Goal: Information Seeking & Learning: Learn about a topic

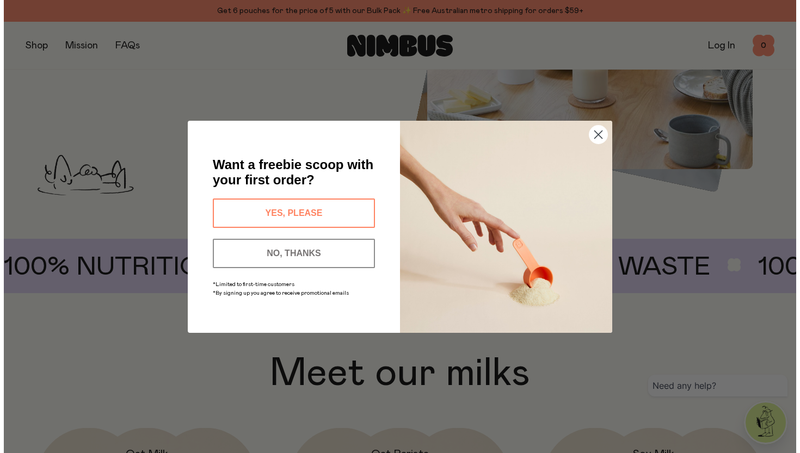
scroll to position [382, 0]
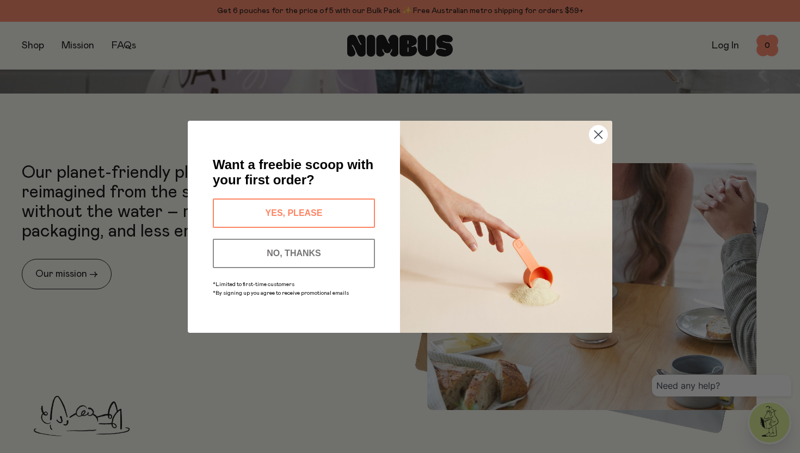
click at [597, 137] on circle "Close dialog" at bounding box center [598, 134] width 18 height 18
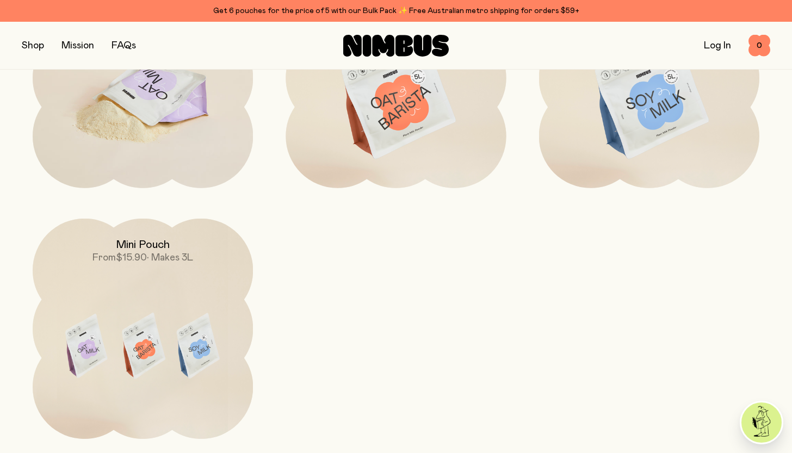
scroll to position [1182, 0]
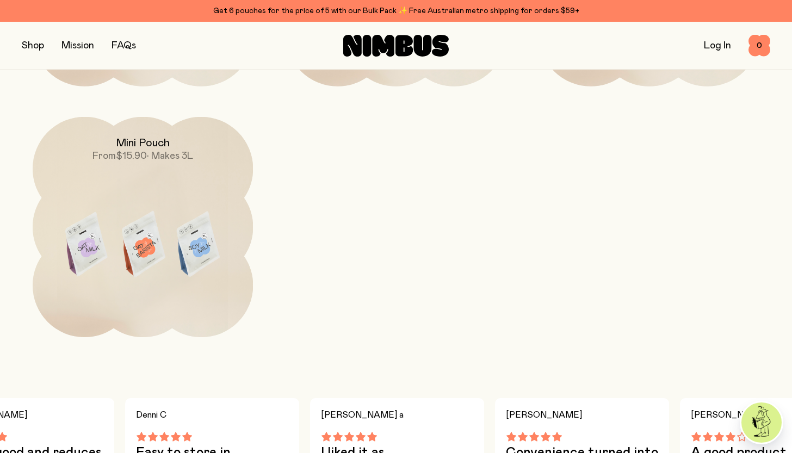
click at [36, 43] on button "button" at bounding box center [33, 45] width 22 height 15
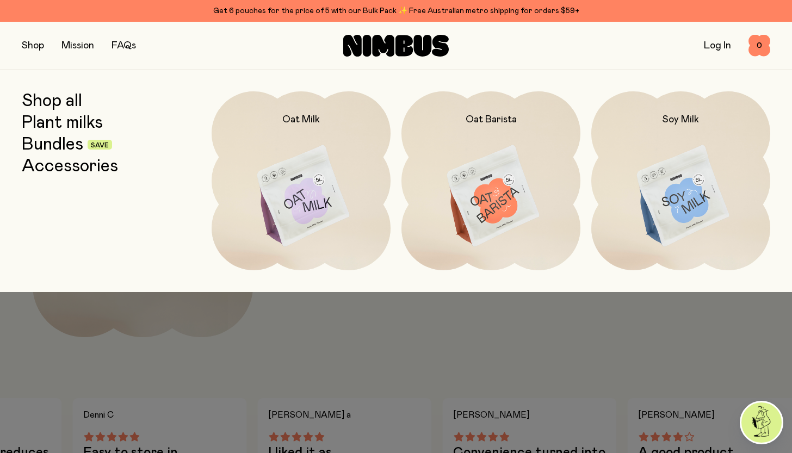
click at [49, 97] on link "Shop all" at bounding box center [52, 101] width 60 height 20
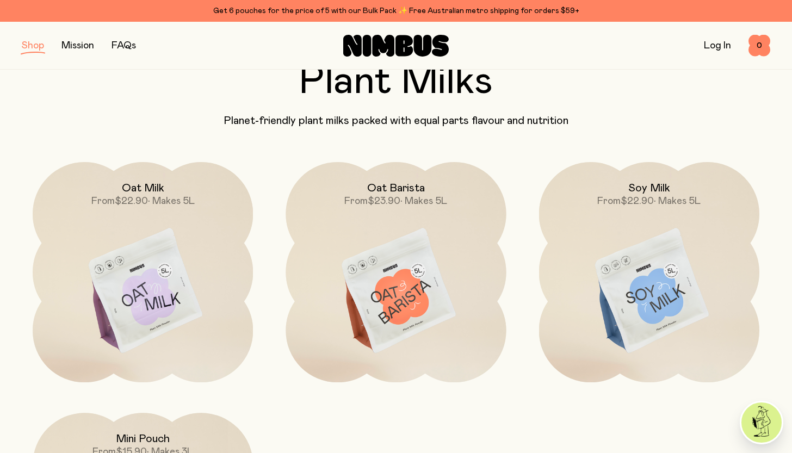
scroll to position [103, 0]
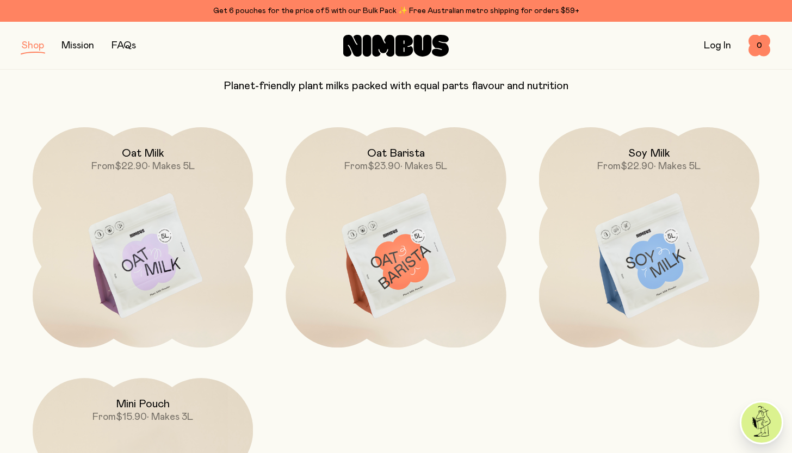
click at [84, 45] on link "Mission" at bounding box center [78, 46] width 33 height 10
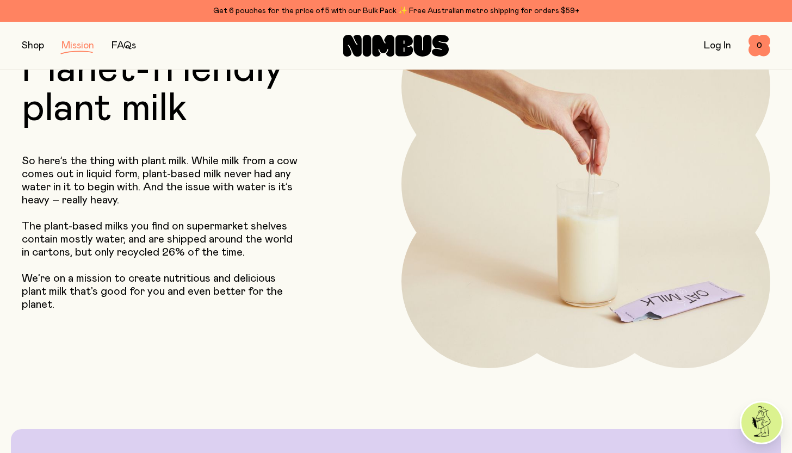
scroll to position [93, 0]
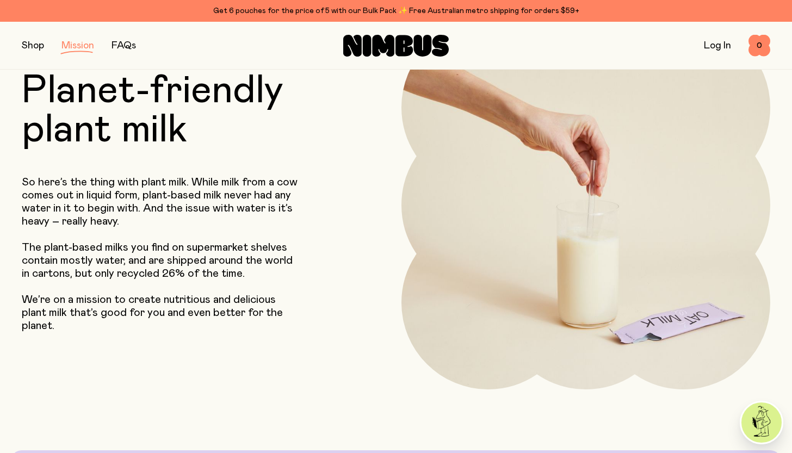
click at [179, 187] on p "So here’s the thing with plant milk. While milk from a cow comes out in liquid …" at bounding box center [162, 202] width 280 height 52
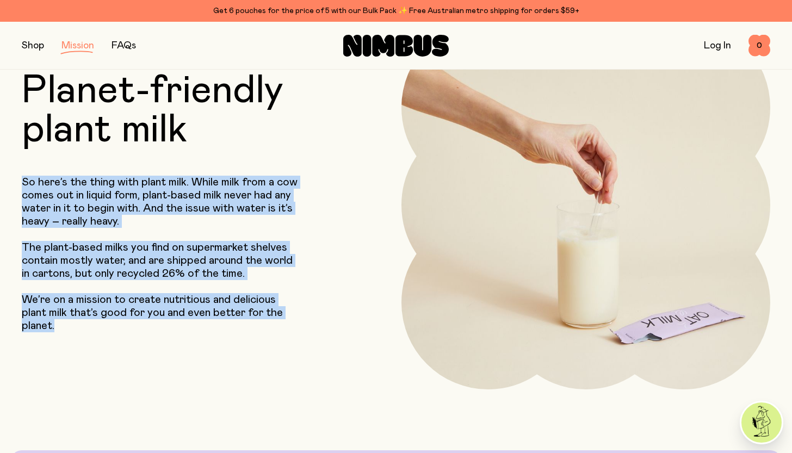
drag, startPoint x: 23, startPoint y: 182, endPoint x: 201, endPoint y: 340, distance: 237.5
click at [201, 340] on div "Our Mission Planet-friendly plant milk So here’s the thing with plant milk. Whi…" at bounding box center [175, 205] width 306 height 369
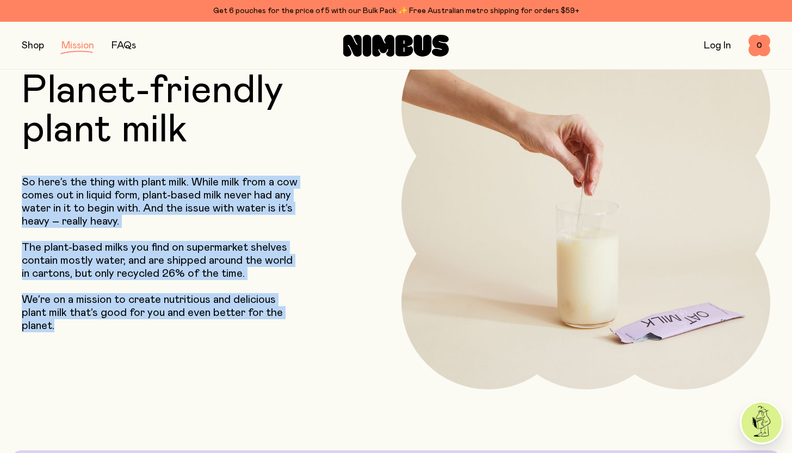
copy div "So here’s the thing with plant milk. While milk from a cow comes out in liquid …"
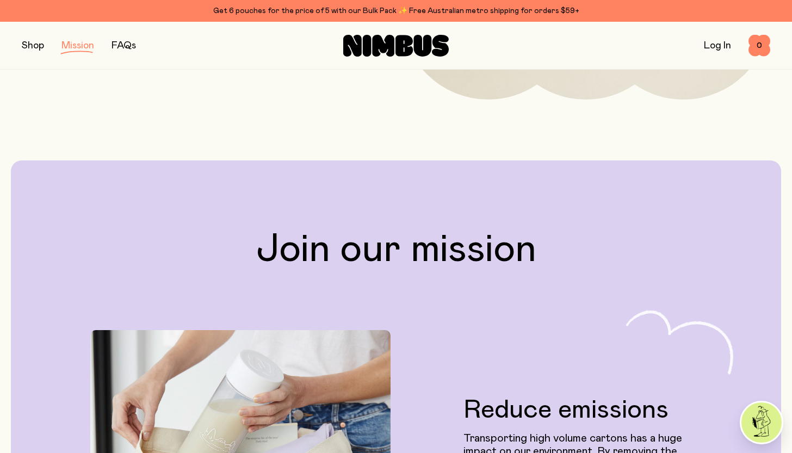
scroll to position [604, 0]
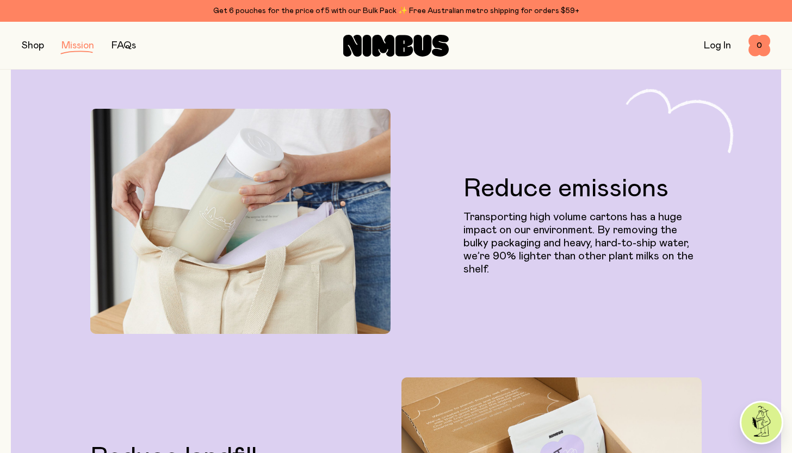
click at [548, 312] on div "Reduce emissions Transporting high volume cartons has a huge impact on our envi…" at bounding box center [583, 226] width 238 height 217
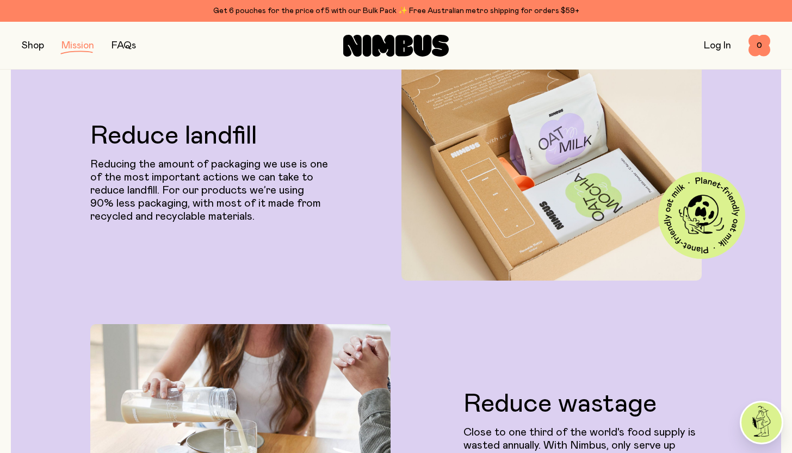
scroll to position [897, 0]
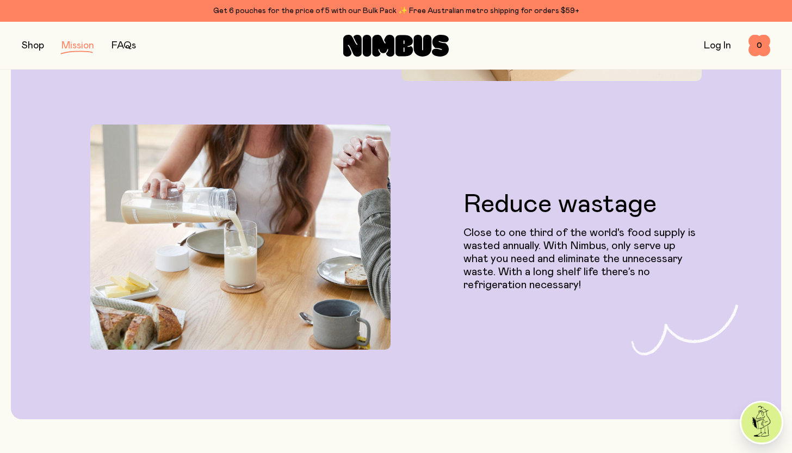
scroll to position [1047, 0]
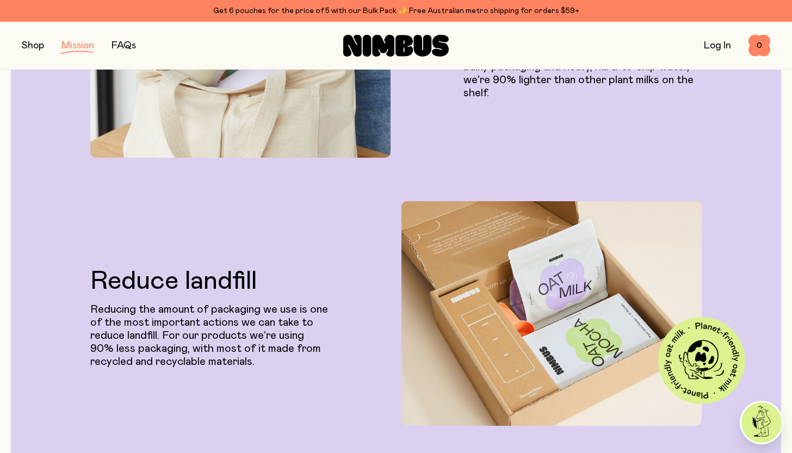
scroll to position [883, 0]
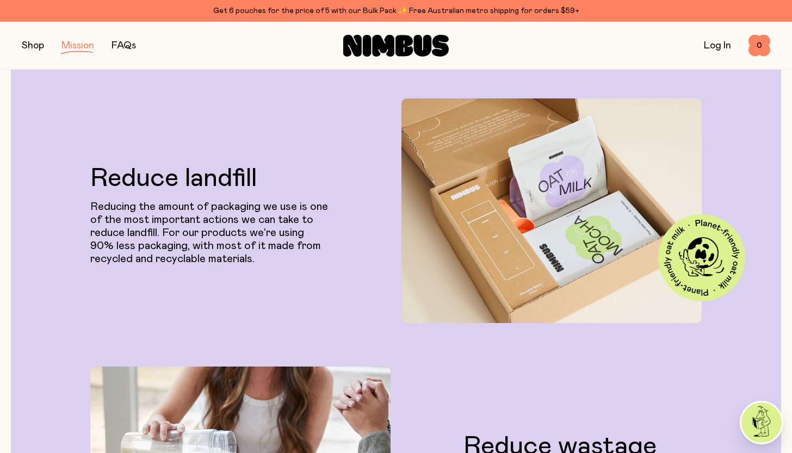
click at [277, 128] on div "Reduce landfill Reducing the amount of packaging we use is one of the most impo…" at bounding box center [209, 215] width 238 height 217
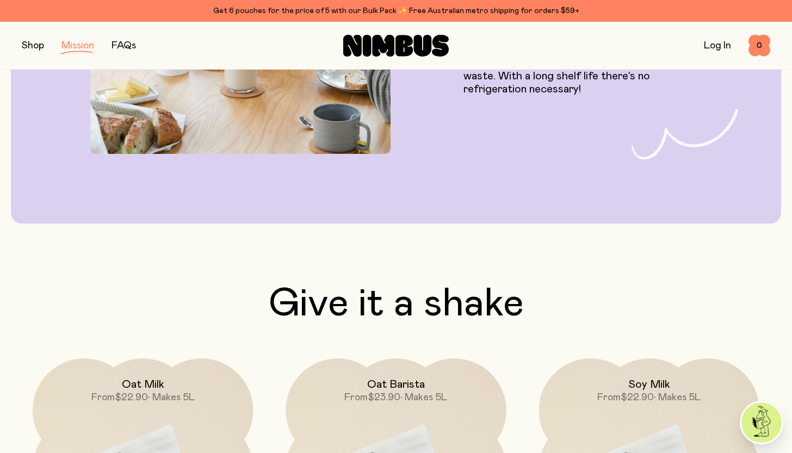
scroll to position [1540, 0]
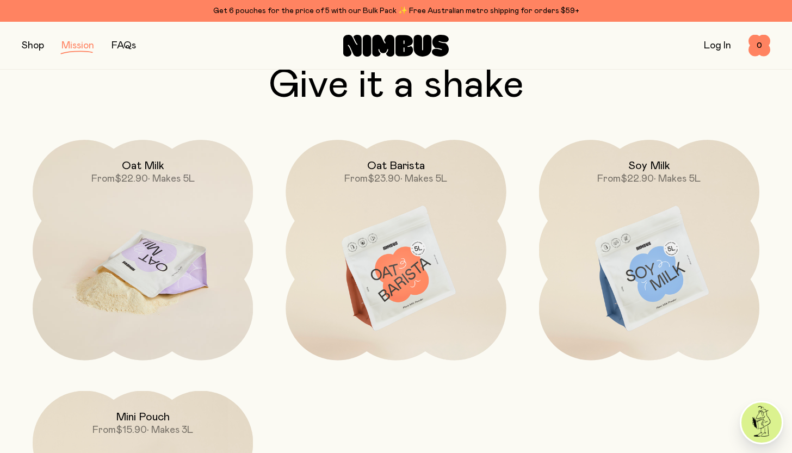
click at [214, 327] on img at bounding box center [143, 269] width 220 height 259
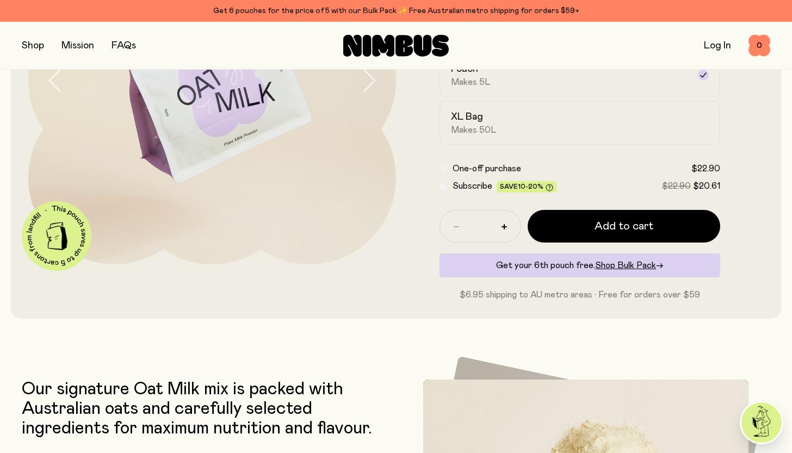
scroll to position [100, 0]
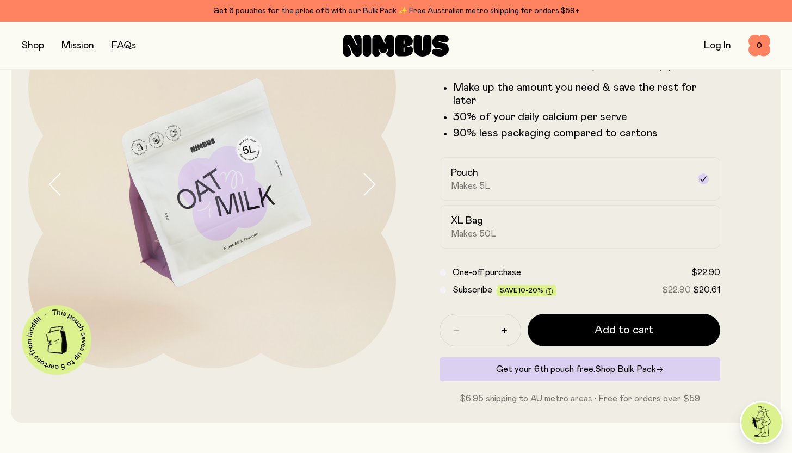
click at [353, 332] on img at bounding box center [212, 185] width 368 height 368
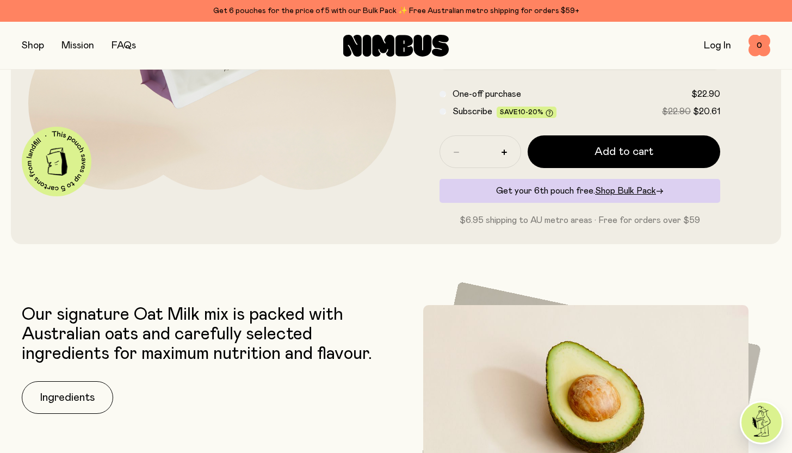
scroll to position [38, 0]
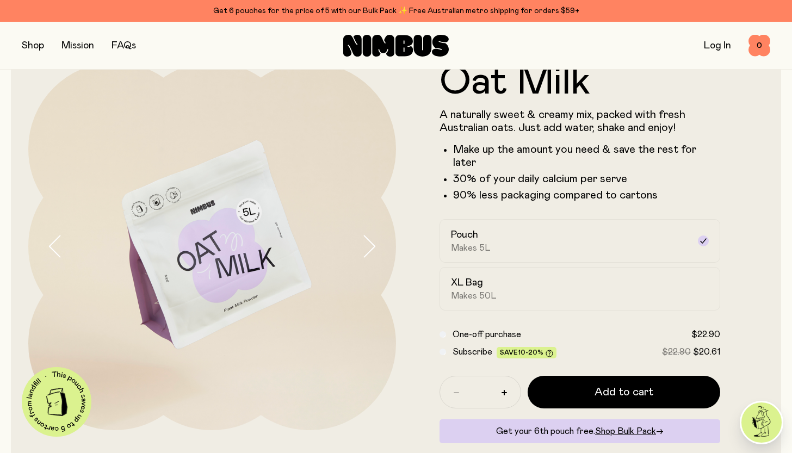
click at [372, 247] on icon "button" at bounding box center [368, 246] width 15 height 23
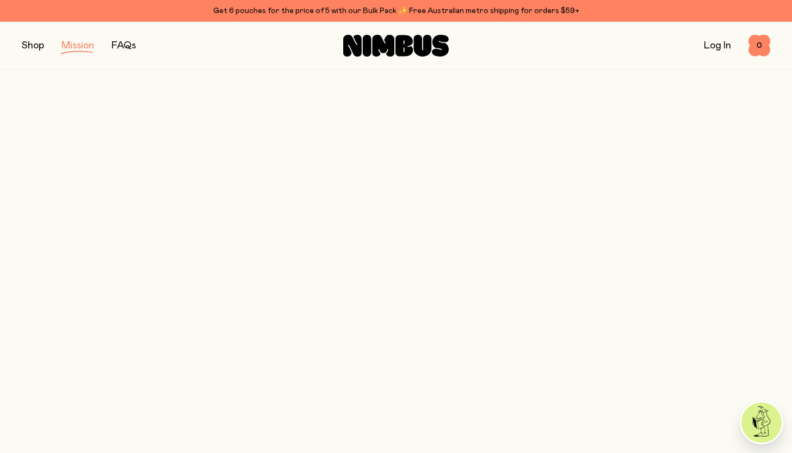
scroll to position [1540, 0]
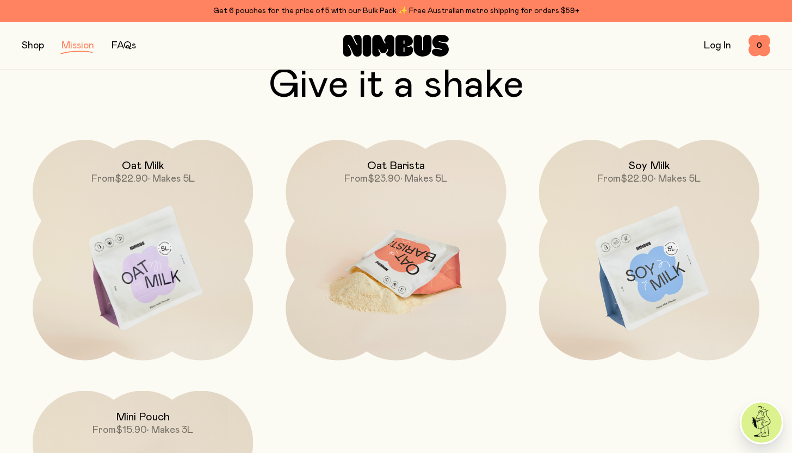
click at [465, 323] on img at bounding box center [396, 269] width 220 height 259
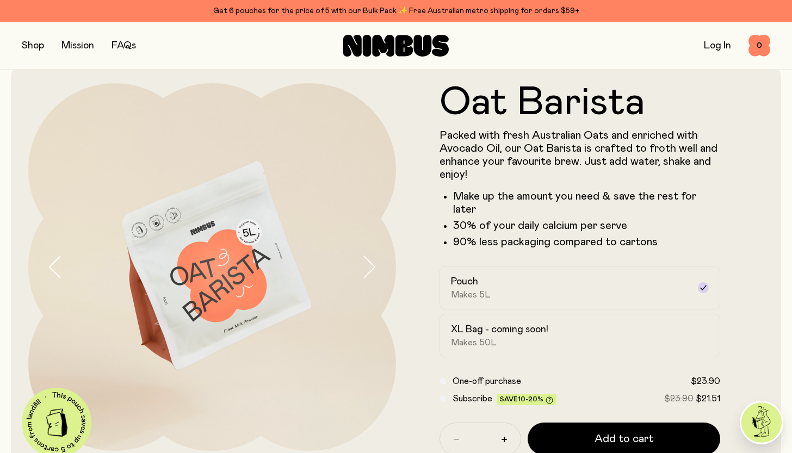
scroll to position [59, 0]
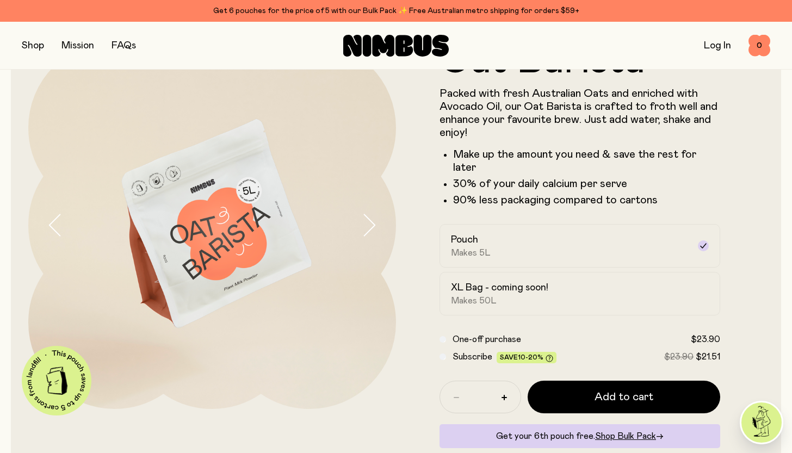
click at [371, 232] on icon "button" at bounding box center [368, 225] width 15 height 23
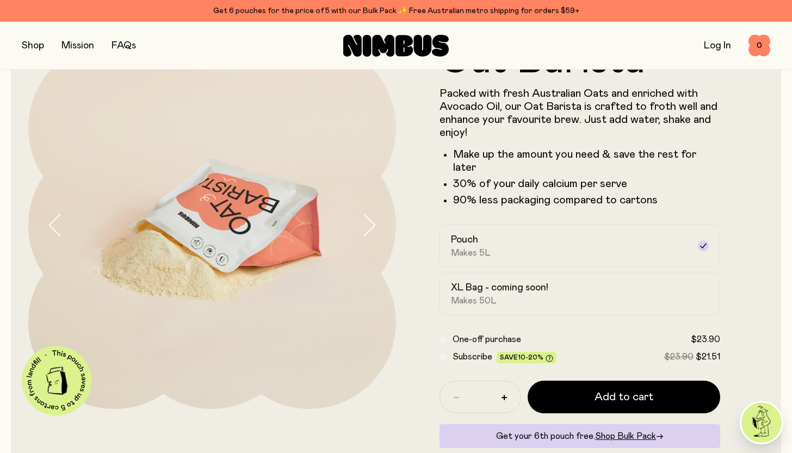
click at [391, 392] on div at bounding box center [212, 225] width 368 height 368
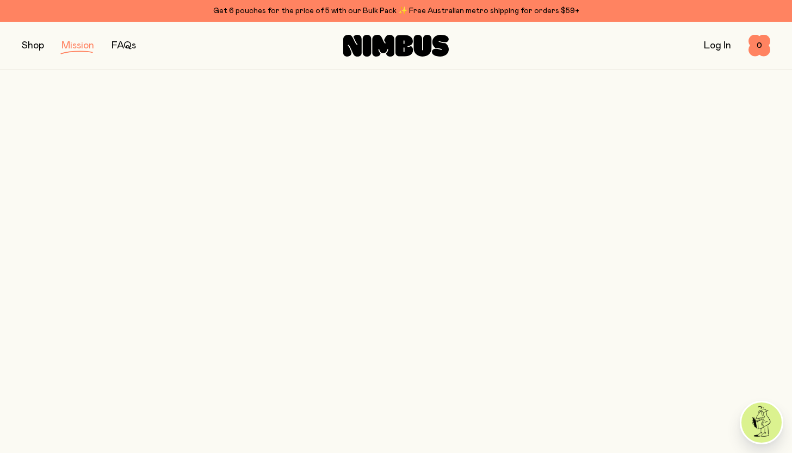
scroll to position [1540, 0]
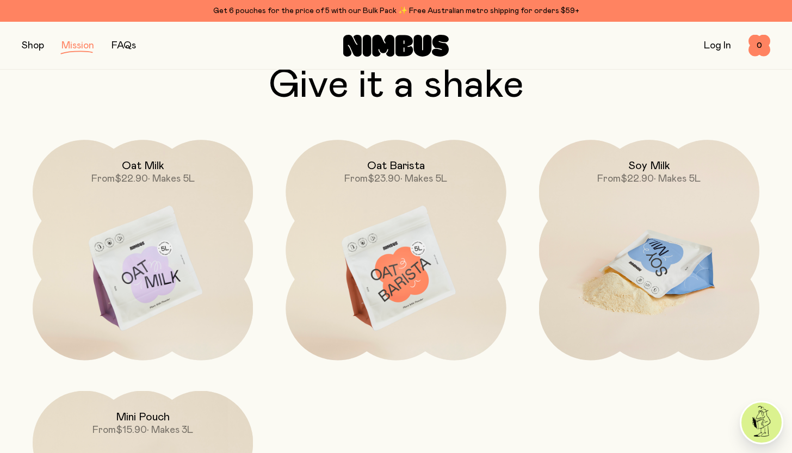
click at [686, 290] on img at bounding box center [649, 269] width 220 height 259
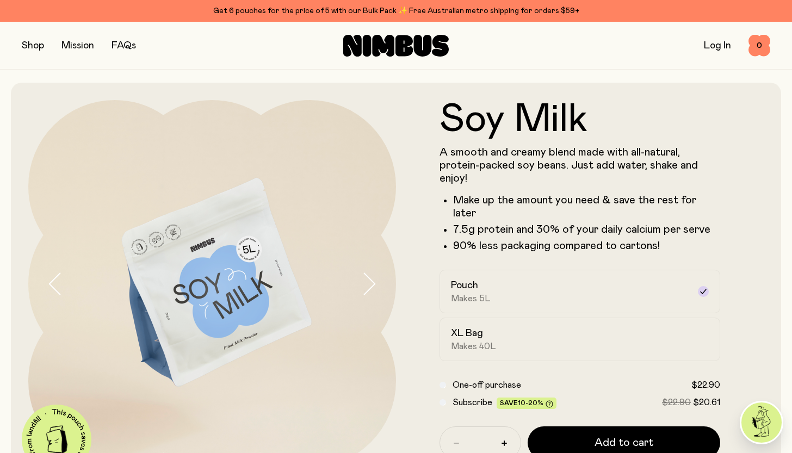
scroll to position [21, 0]
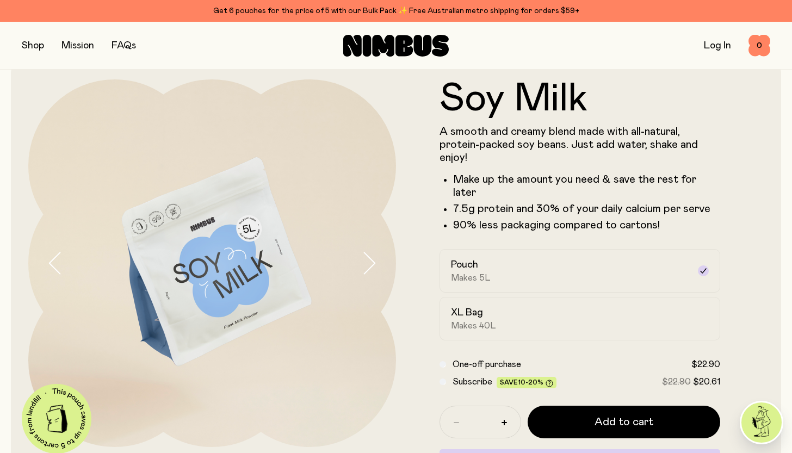
click at [342, 368] on img at bounding box center [212, 263] width 368 height 368
click at [248, 319] on img at bounding box center [212, 263] width 368 height 368
click at [313, 393] on img at bounding box center [212, 263] width 368 height 368
click at [368, 323] on button "button" at bounding box center [378, 263] width 35 height 368
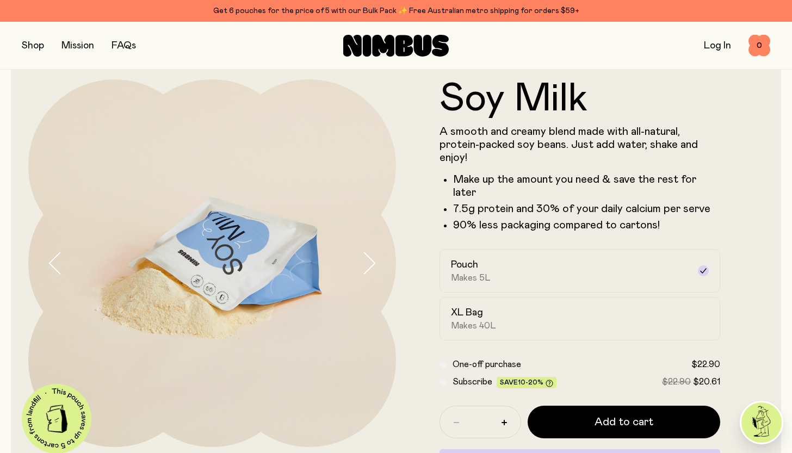
click at [51, 263] on icon "button" at bounding box center [55, 263] width 15 height 23
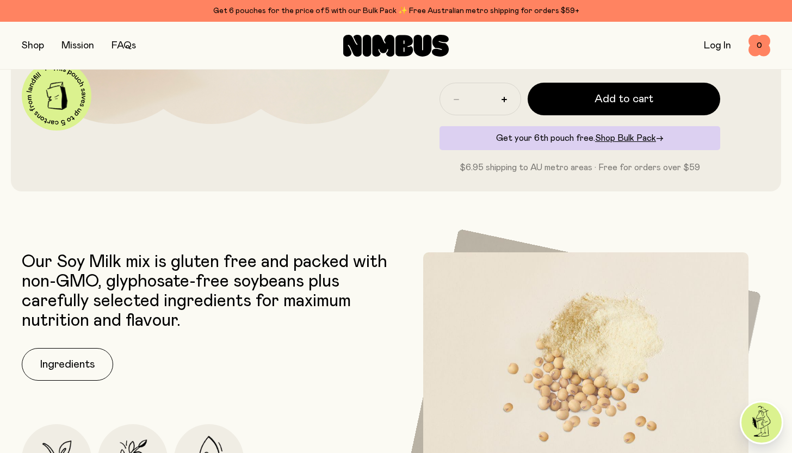
scroll to position [56, 0]
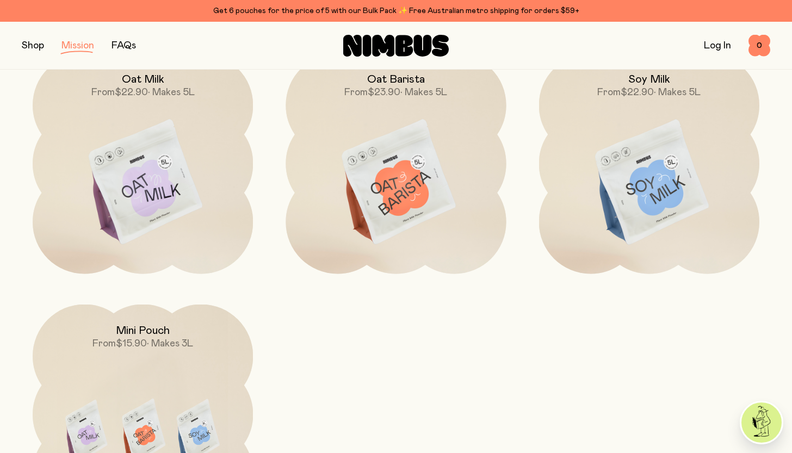
scroll to position [1609, 0]
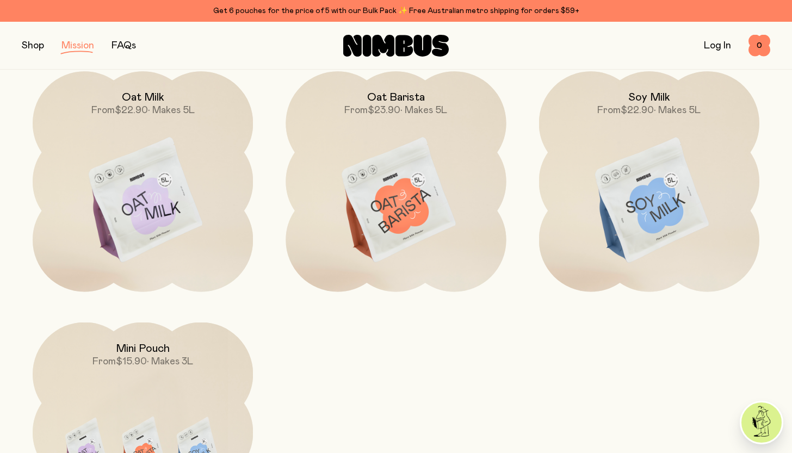
click at [526, 417] on div "Oat Milk From $22.90 • Makes 5L Oat Barista From $23.90 • Makes 5L Soy Milk Fro…" at bounding box center [396, 307] width 749 height 472
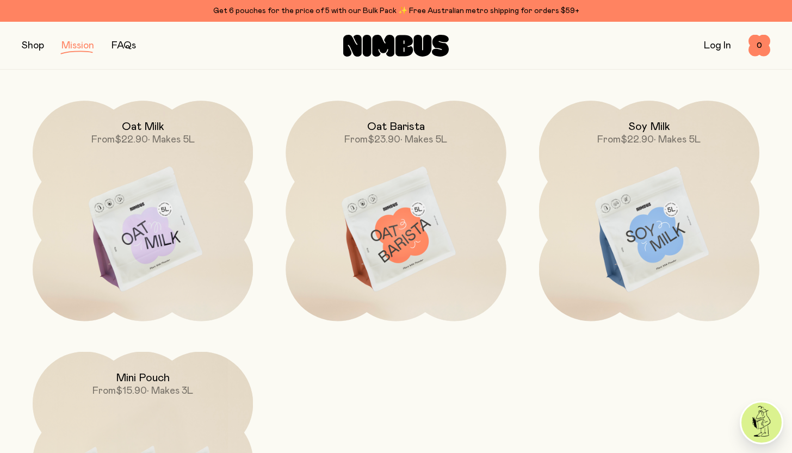
scroll to position [1560, 0]
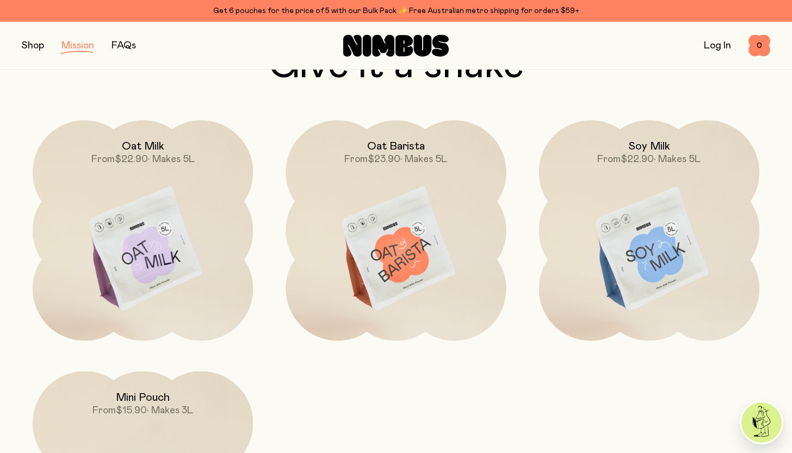
click at [30, 46] on button "button" at bounding box center [33, 45] width 22 height 15
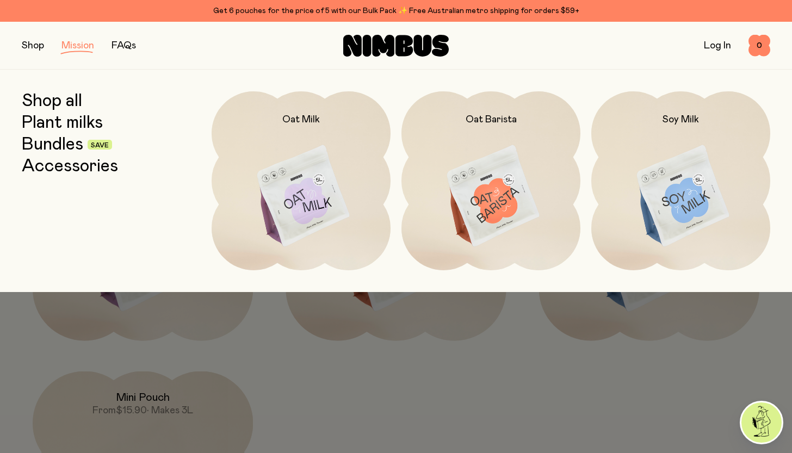
click at [51, 120] on link "Plant milks" at bounding box center [62, 123] width 81 height 20
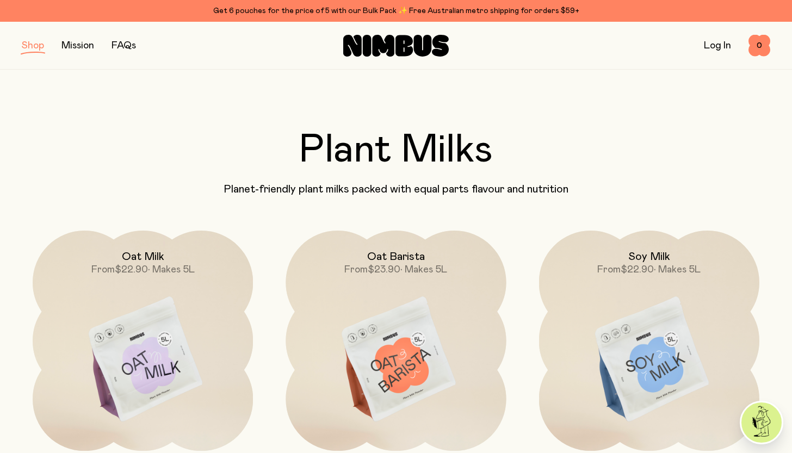
click at [44, 45] on button "button" at bounding box center [33, 45] width 22 height 15
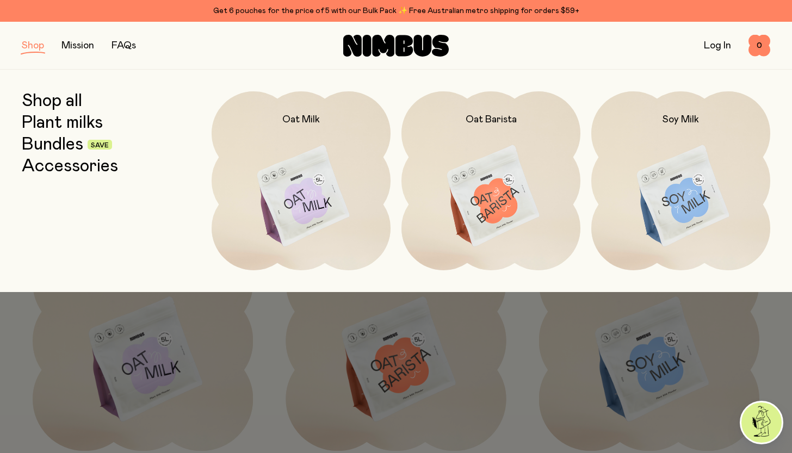
click at [70, 140] on link "Bundles" at bounding box center [53, 145] width 62 height 20
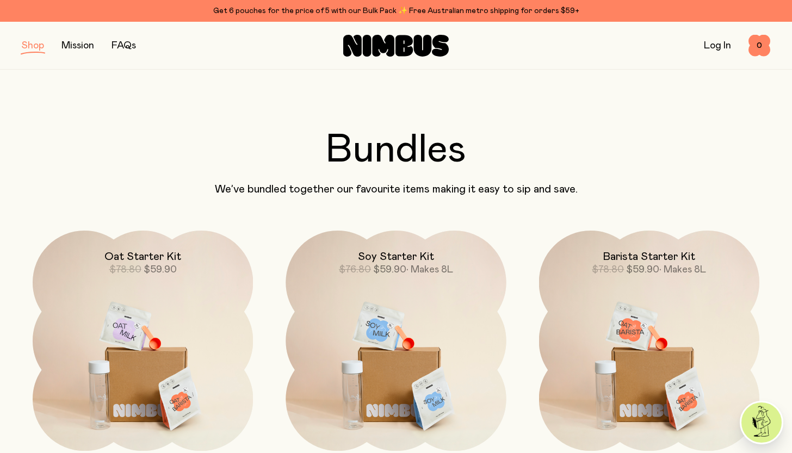
click at [30, 46] on button "button" at bounding box center [33, 45] width 22 height 15
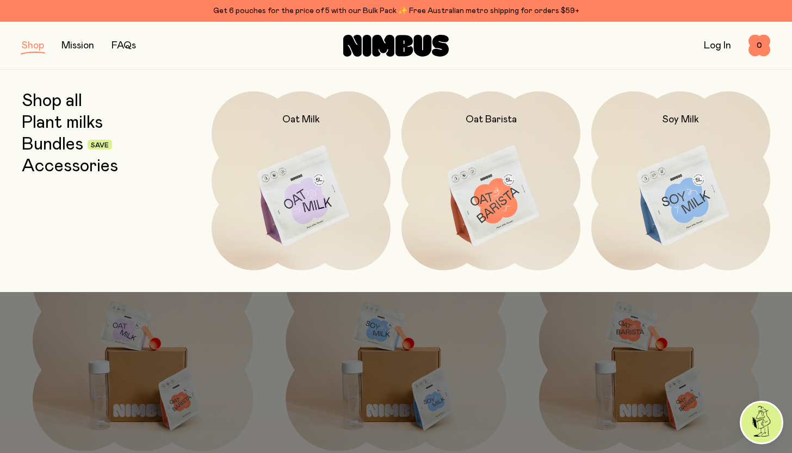
click at [53, 165] on link "Accessories" at bounding box center [70, 167] width 96 height 20
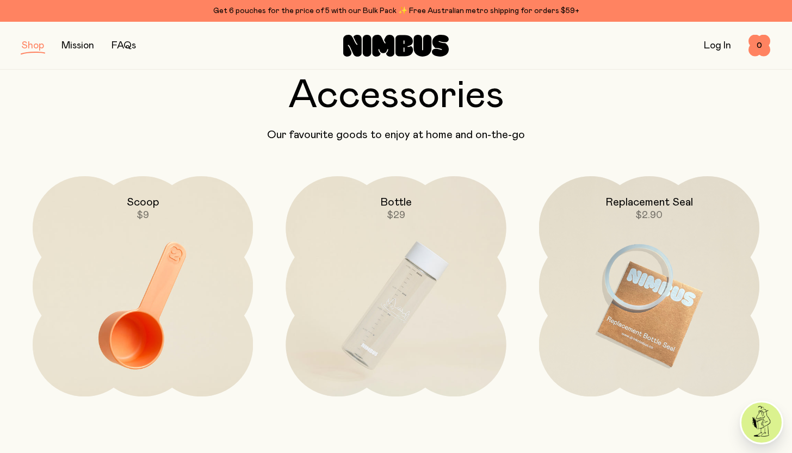
scroll to position [39, 0]
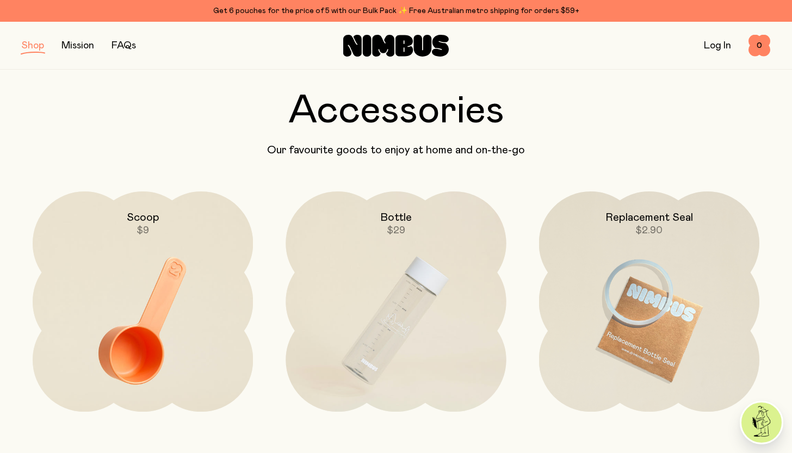
click at [30, 44] on button "button" at bounding box center [33, 45] width 22 height 15
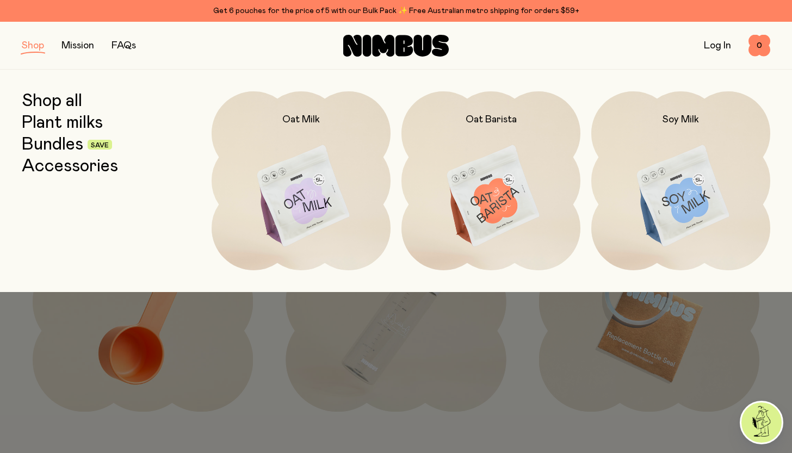
click at [65, 124] on link "Plant milks" at bounding box center [62, 123] width 81 height 20
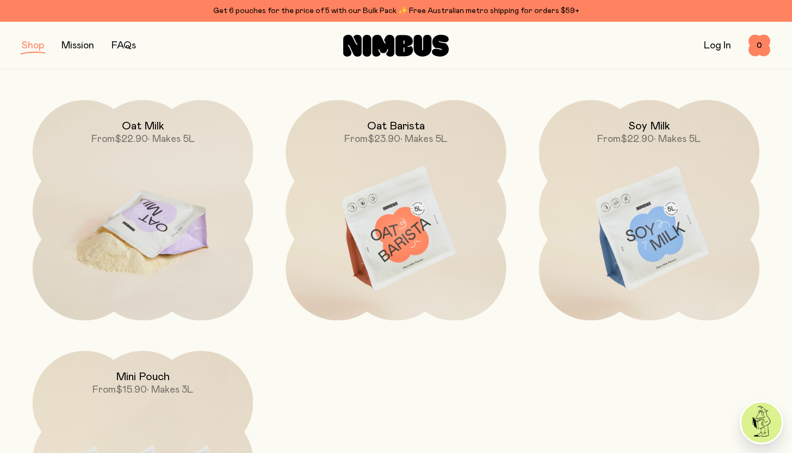
scroll to position [56, 0]
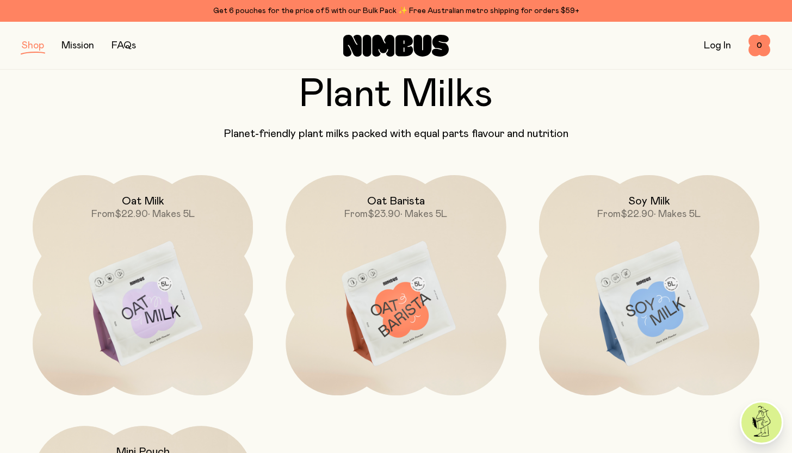
drag, startPoint x: 112, startPoint y: 105, endPoint x: 101, endPoint y: 103, distance: 10.5
click at [112, 105] on h2 "Plant Milks" at bounding box center [396, 94] width 749 height 39
click at [36, 44] on button "button" at bounding box center [33, 45] width 22 height 15
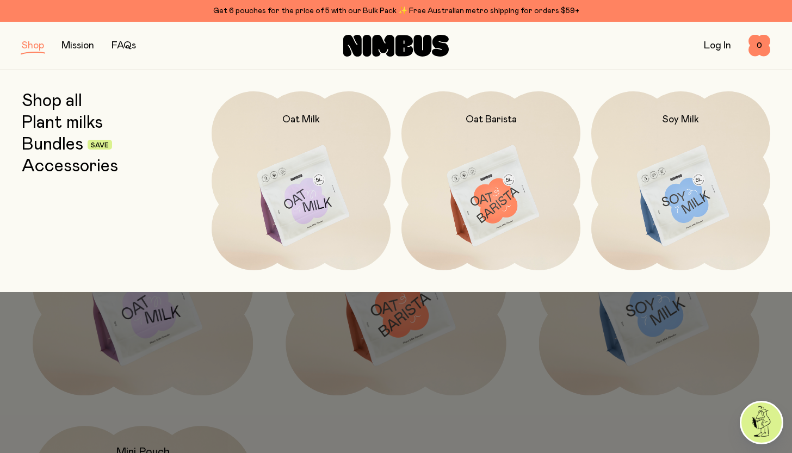
click at [47, 144] on link "Bundles" at bounding box center [53, 145] width 62 height 20
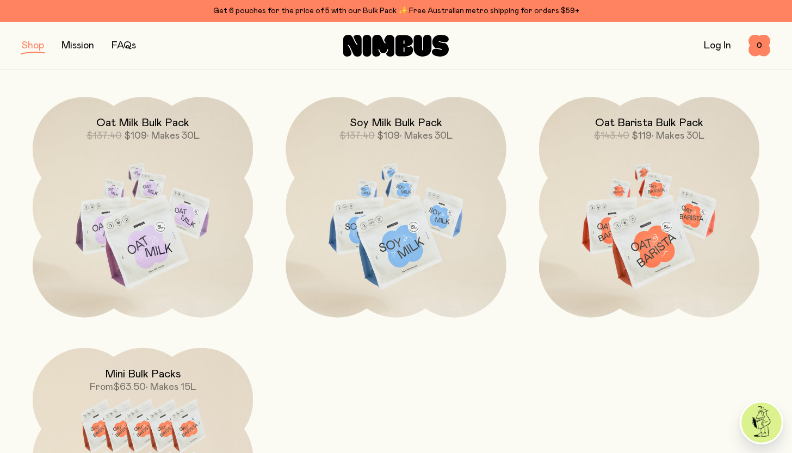
scroll to position [498, 0]
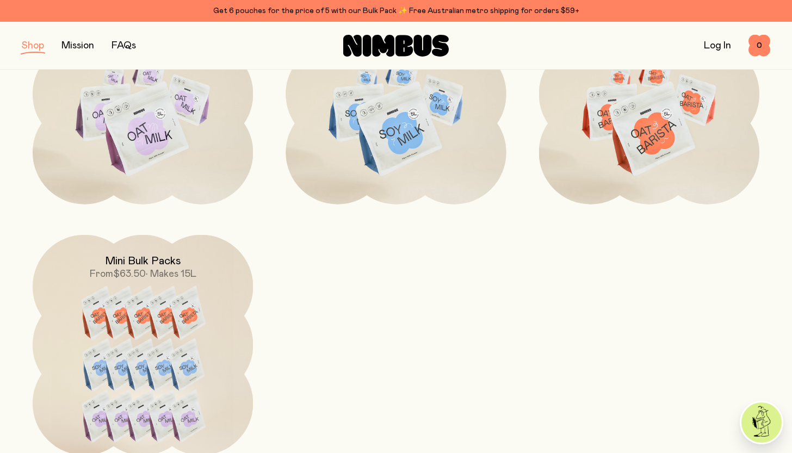
click at [667, 342] on div "Oat Starter Kit $78.80 $59.90 Soy Starter Kit $76.80 $59.90 • Makes 8L Barista …" at bounding box center [396, 94] width 749 height 723
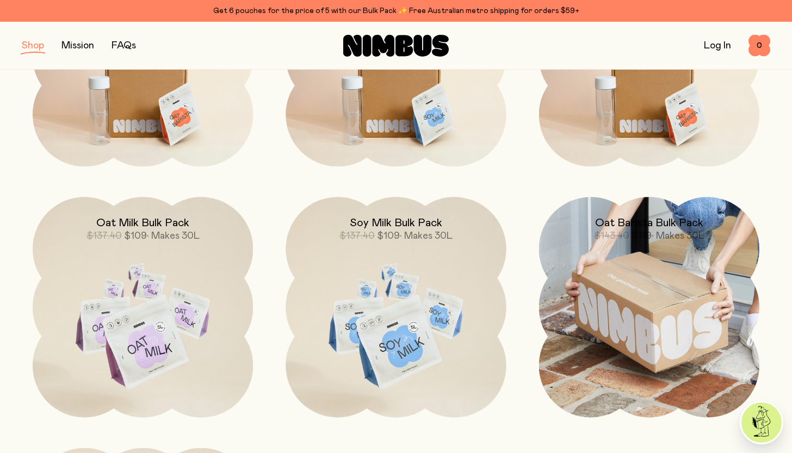
scroll to position [72, 0]
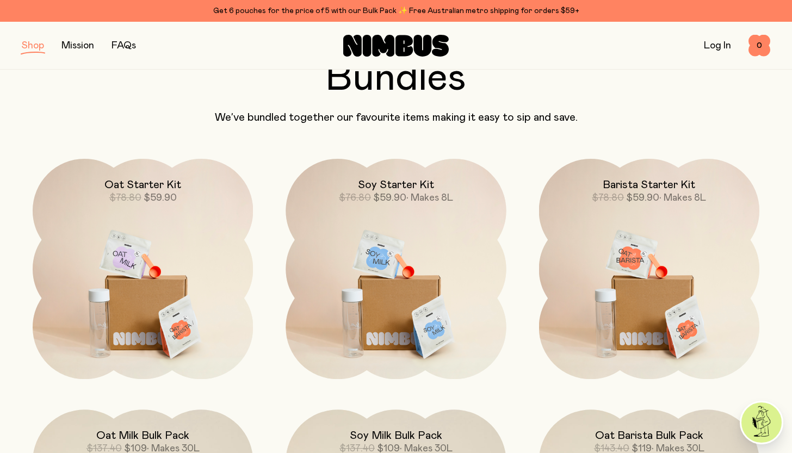
click at [36, 48] on button "button" at bounding box center [33, 45] width 22 height 15
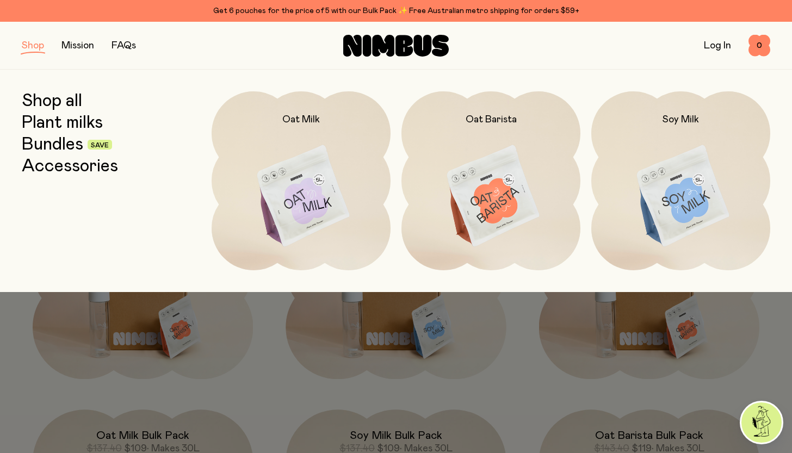
click at [74, 165] on link "Accessories" at bounding box center [70, 167] width 96 height 20
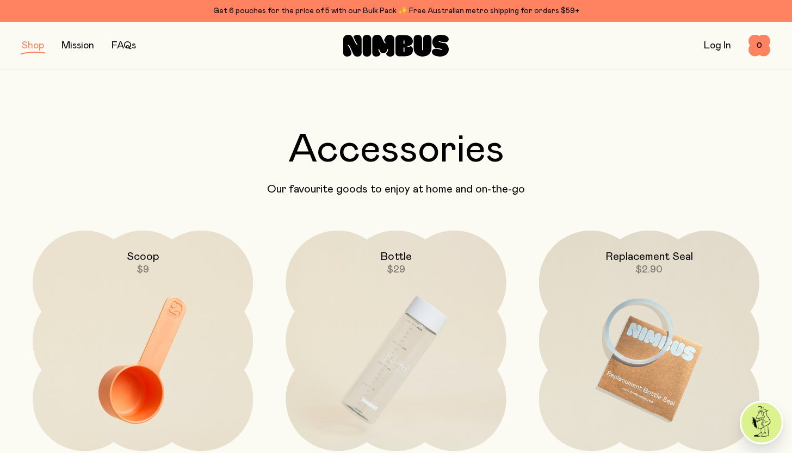
click at [32, 45] on button "button" at bounding box center [33, 45] width 22 height 15
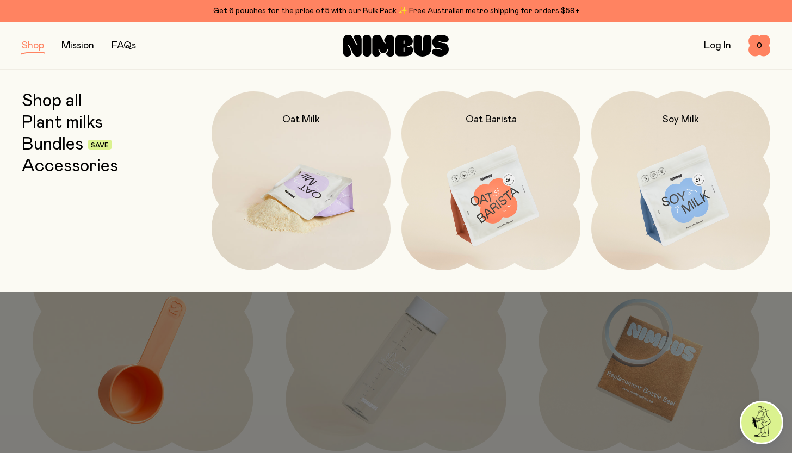
click at [320, 234] on img at bounding box center [301, 196] width 179 height 211
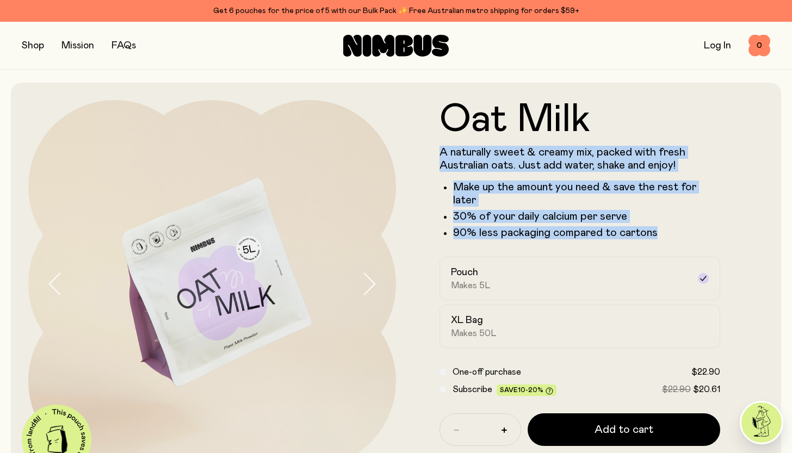
drag, startPoint x: 440, startPoint y: 150, endPoint x: 682, endPoint y: 222, distance: 252.1
click at [682, 222] on div "A naturally sweet & creamy mix, packed with fresh Australian oats. Just add wat…" at bounding box center [580, 193] width 281 height 94
click at [729, 205] on form "Oat Milk A naturally sweet & creamy mix, packed with fresh Australian oats. Jus…" at bounding box center [580, 302] width 368 height 405
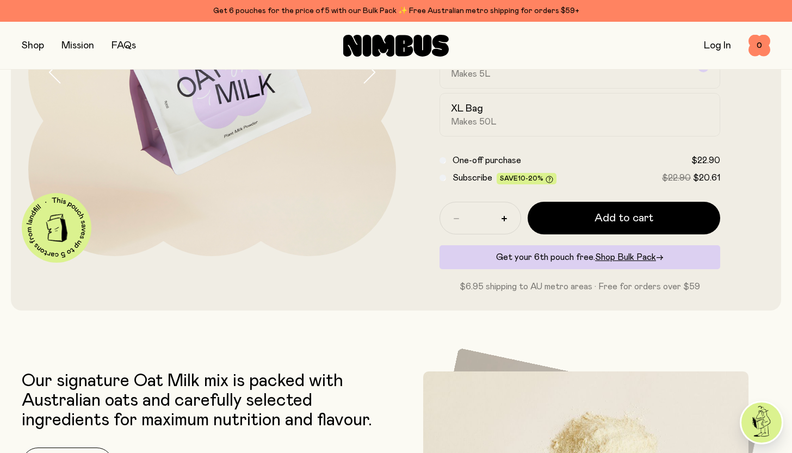
scroll to position [213, 0]
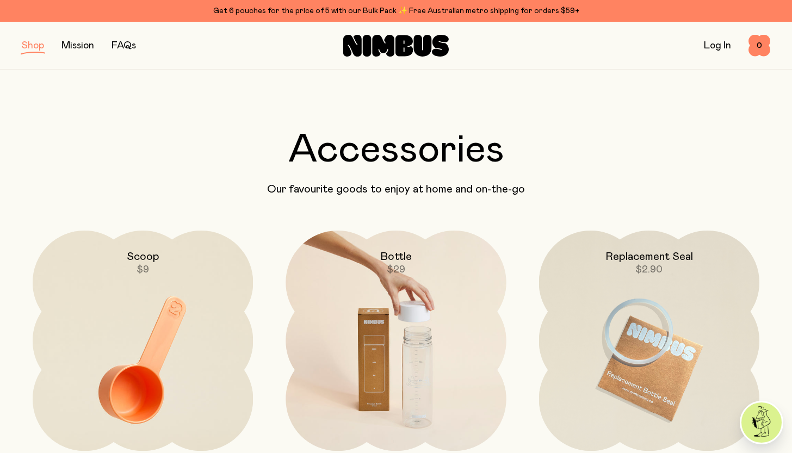
scroll to position [17, 0]
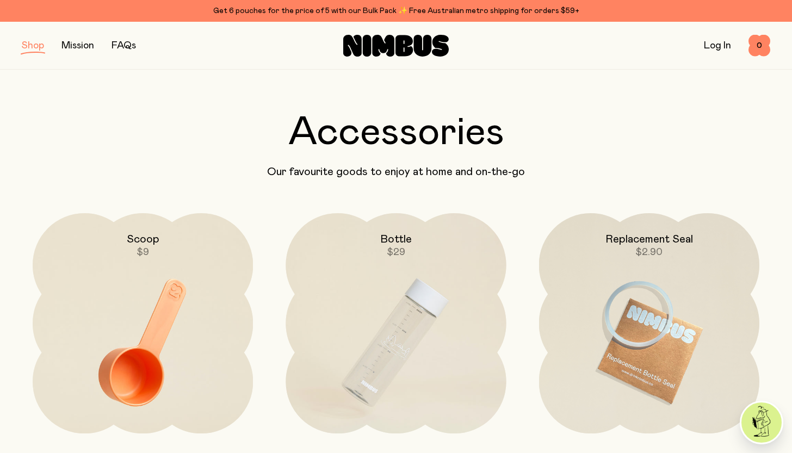
click at [35, 46] on button "button" at bounding box center [33, 45] width 22 height 15
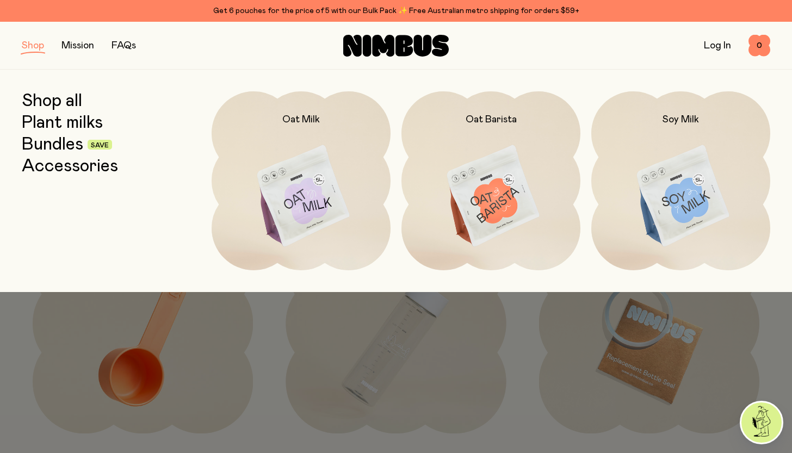
click at [60, 120] on link "Plant milks" at bounding box center [62, 123] width 81 height 20
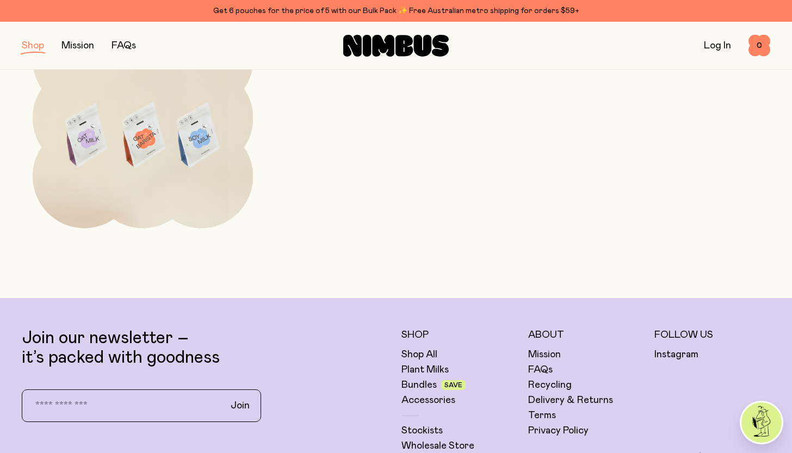
scroll to position [100, 0]
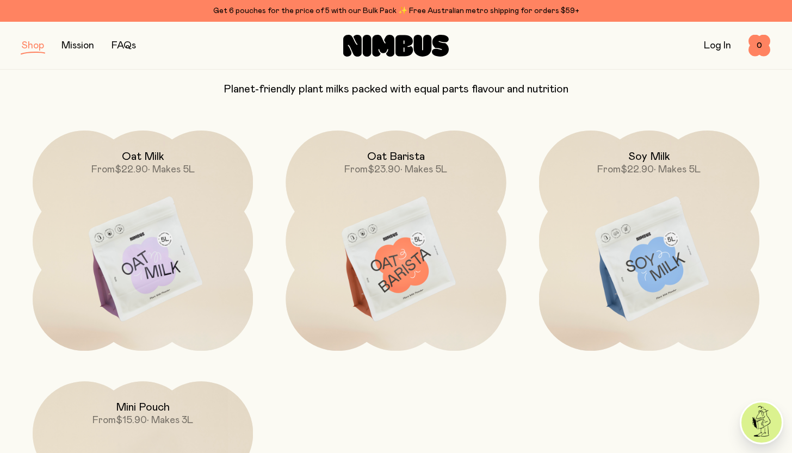
click at [34, 44] on button "button" at bounding box center [33, 45] width 22 height 15
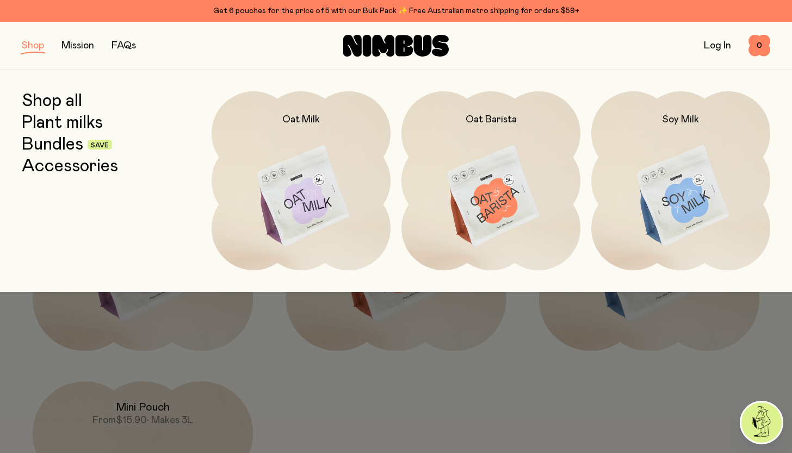
click at [385, 410] on div at bounding box center [396, 226] width 792 height 453
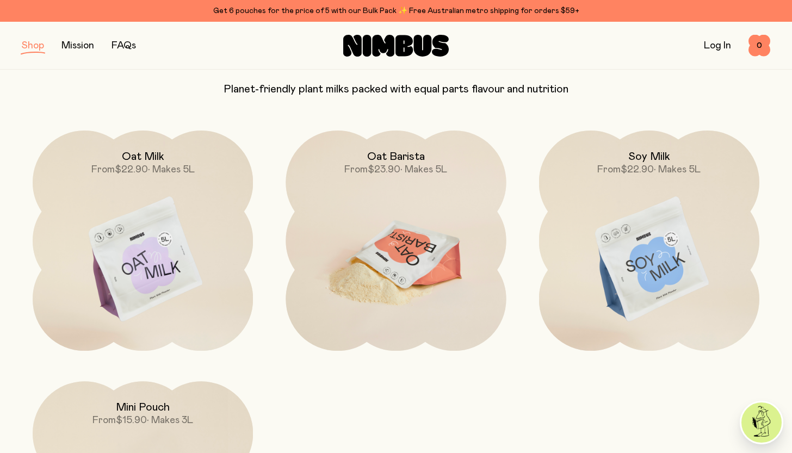
scroll to position [0, 0]
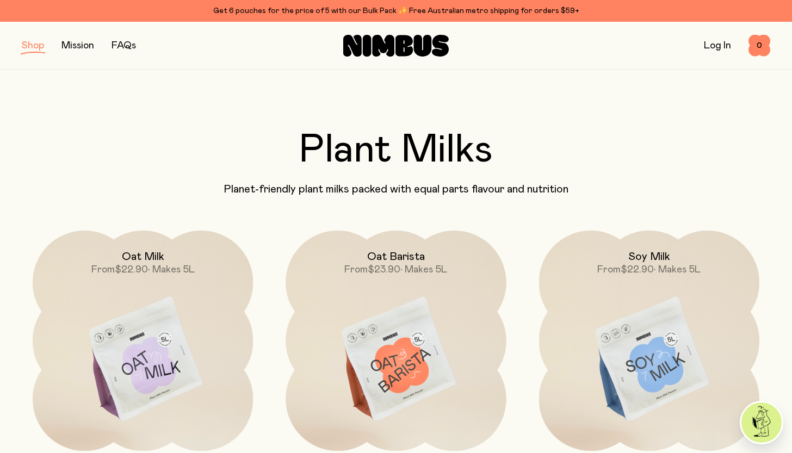
click at [83, 47] on link "Mission" at bounding box center [78, 46] width 33 height 10
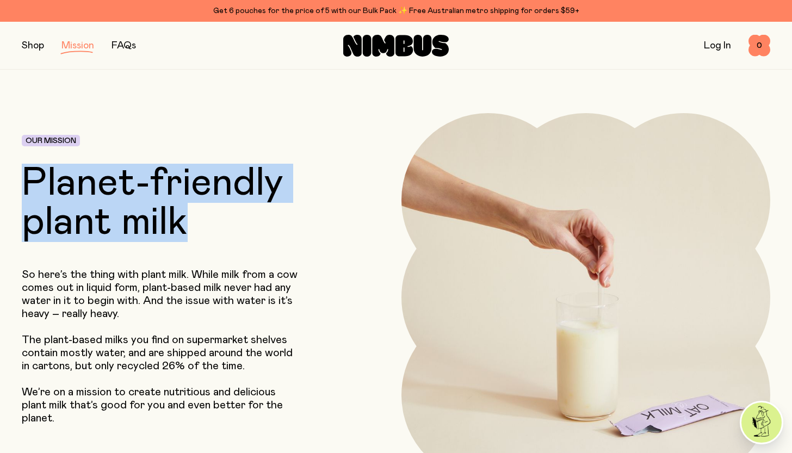
drag, startPoint x: 26, startPoint y: 177, endPoint x: 227, endPoint y: 248, distance: 212.9
click at [227, 248] on div "Our Mission Planet-friendly plant milk So here’s the thing with plant milk. Whi…" at bounding box center [175, 297] width 306 height 369
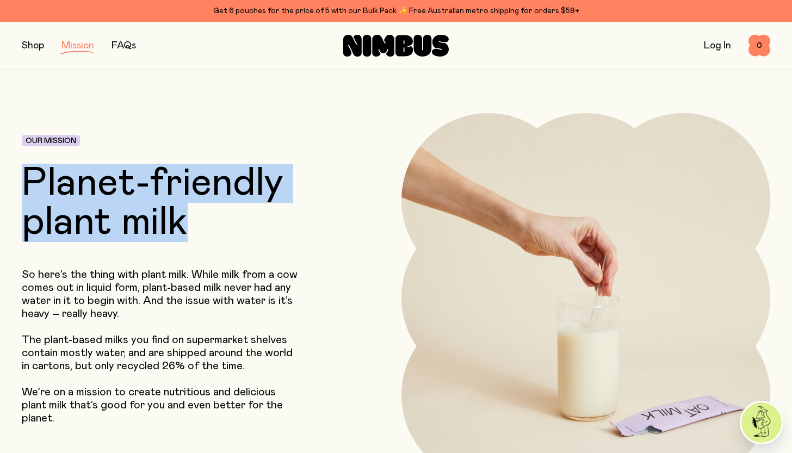
copy h1 "Planet-friendly plant milk"
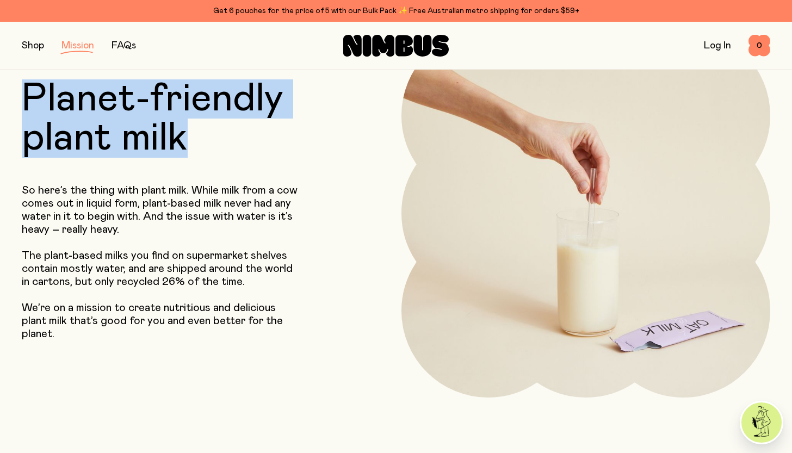
scroll to position [83, 0]
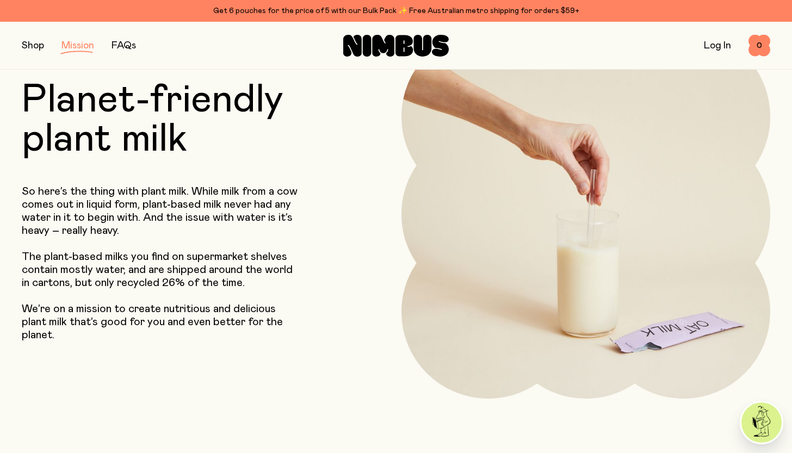
click at [260, 382] on div "Our Mission Planet-friendly plant milk So here’s the thing with plant milk. Whi…" at bounding box center [175, 214] width 306 height 369
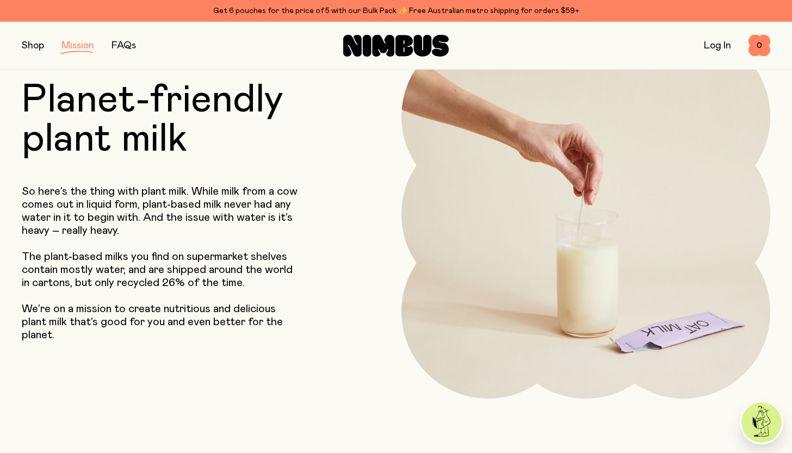
click at [351, 41] on icon at bounding box center [352, 46] width 19 height 22
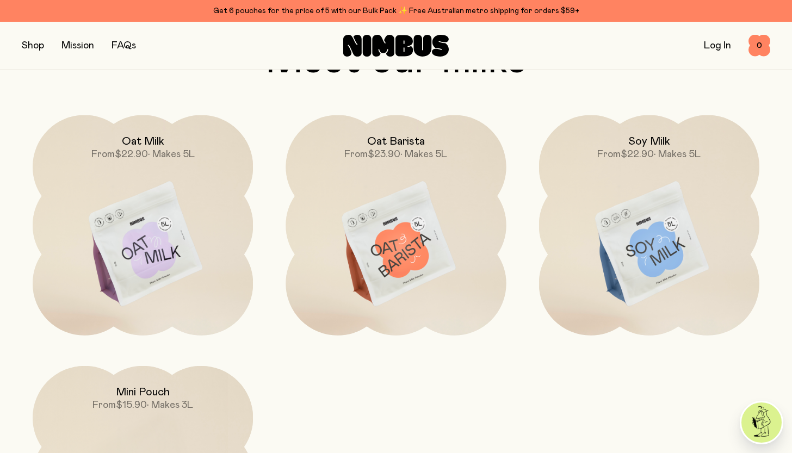
scroll to position [820, 0]
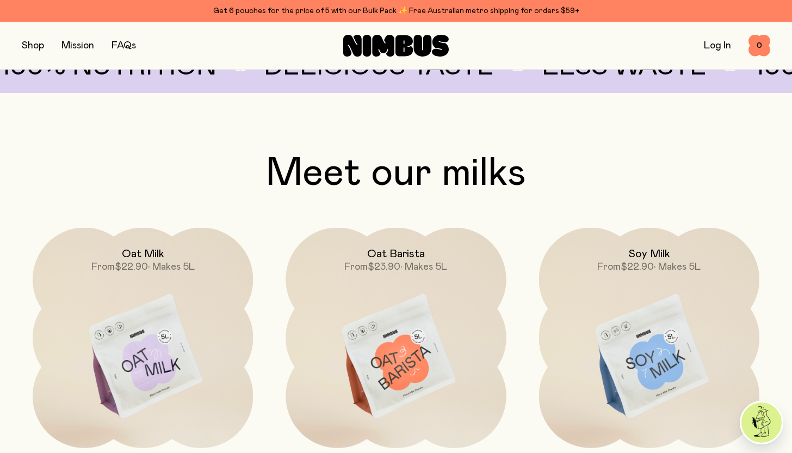
click at [30, 42] on button "button" at bounding box center [33, 45] width 22 height 15
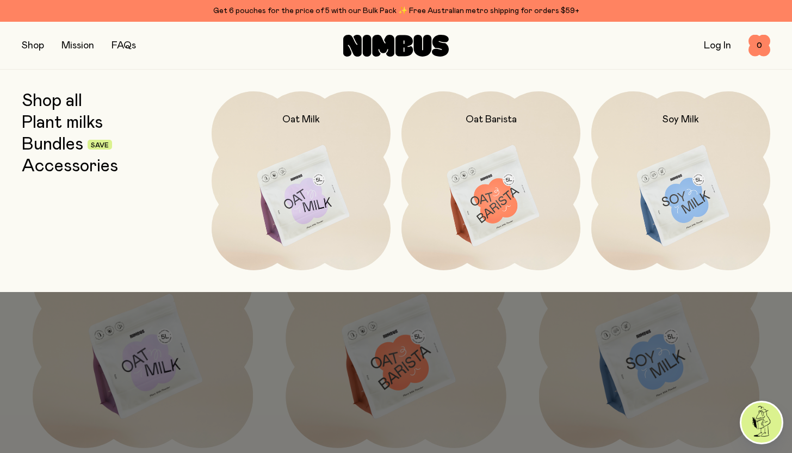
click at [237, 41] on div "Shop Mission FAQs" at bounding box center [147, 45] width 250 height 15
click at [7, 389] on div at bounding box center [396, 226] width 792 height 453
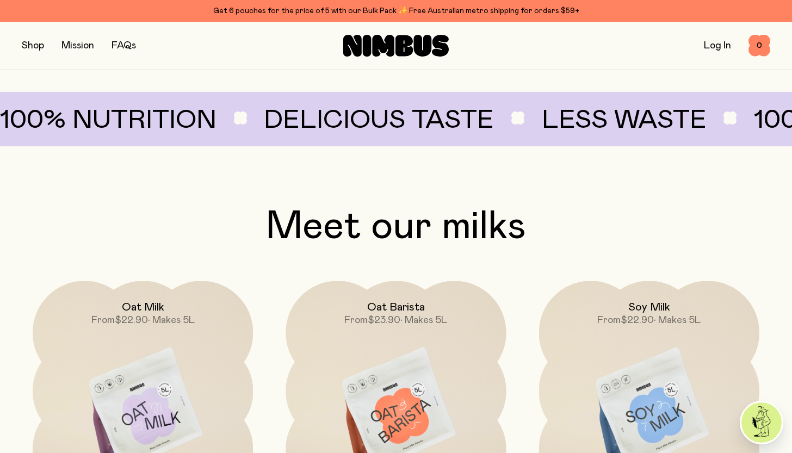
scroll to position [741, 0]
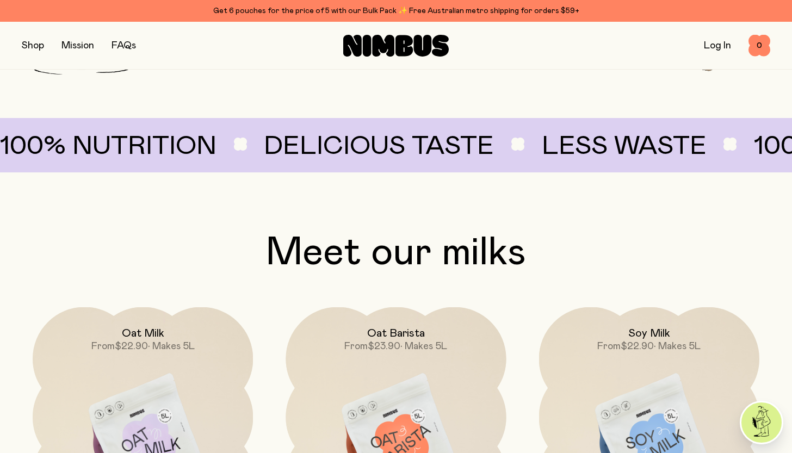
click at [38, 46] on button "button" at bounding box center [33, 45] width 22 height 15
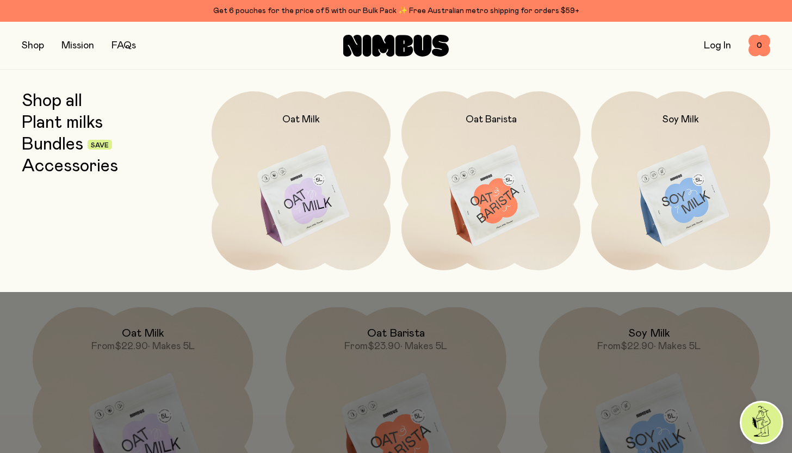
click at [38, 45] on button "button" at bounding box center [33, 45] width 22 height 15
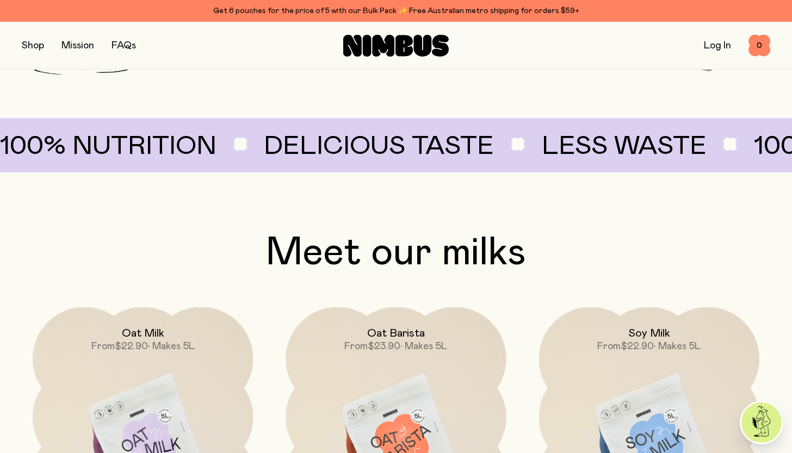
click at [256, 51] on div "Shop Mission FAQs" at bounding box center [147, 45] width 250 height 15
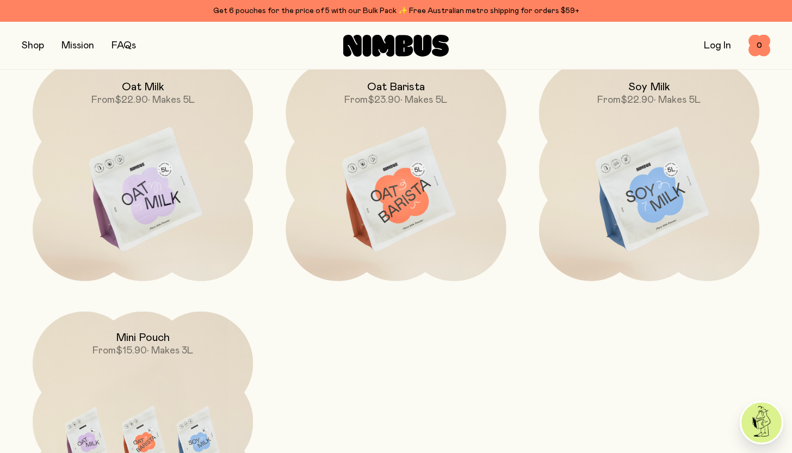
scroll to position [978, 0]
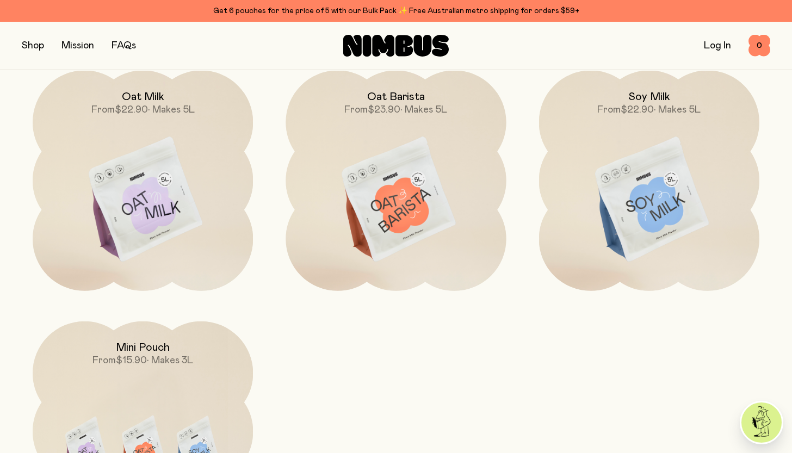
click at [36, 46] on button "button" at bounding box center [33, 45] width 22 height 15
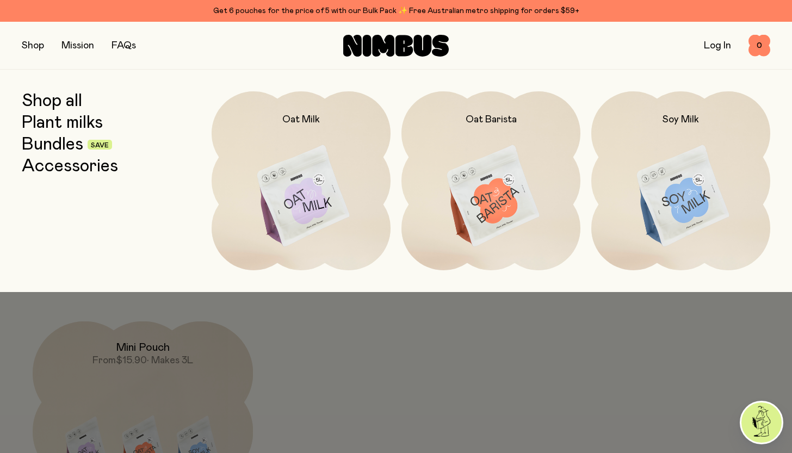
click at [65, 143] on link "Bundles" at bounding box center [53, 145] width 62 height 20
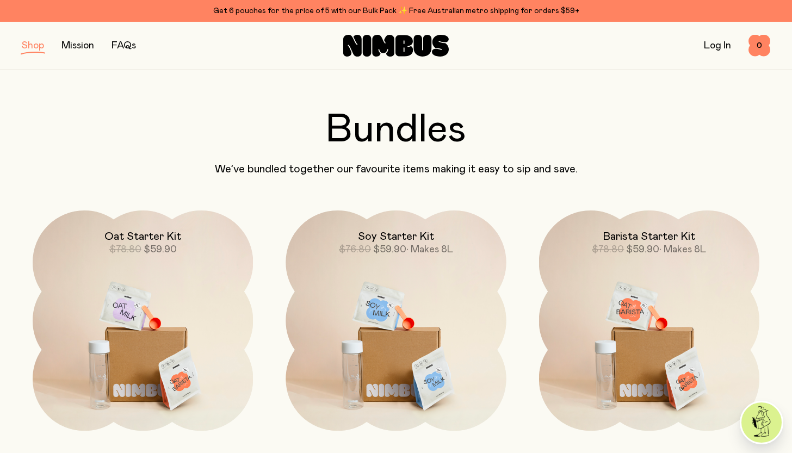
scroll to position [39, 0]
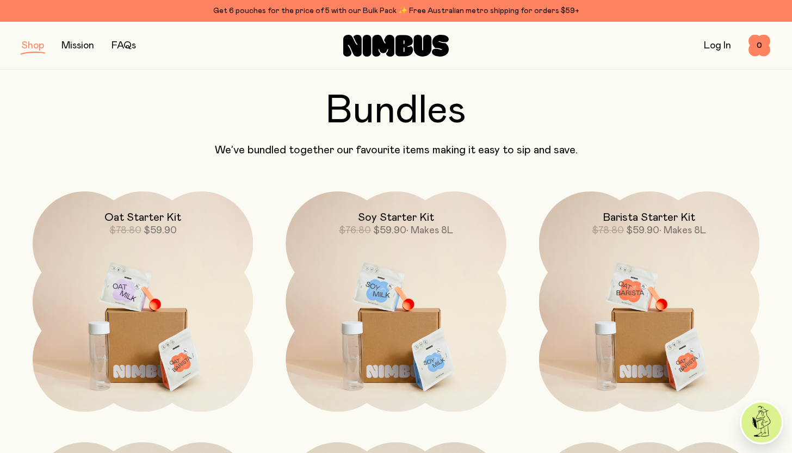
click at [32, 45] on button "button" at bounding box center [33, 45] width 22 height 15
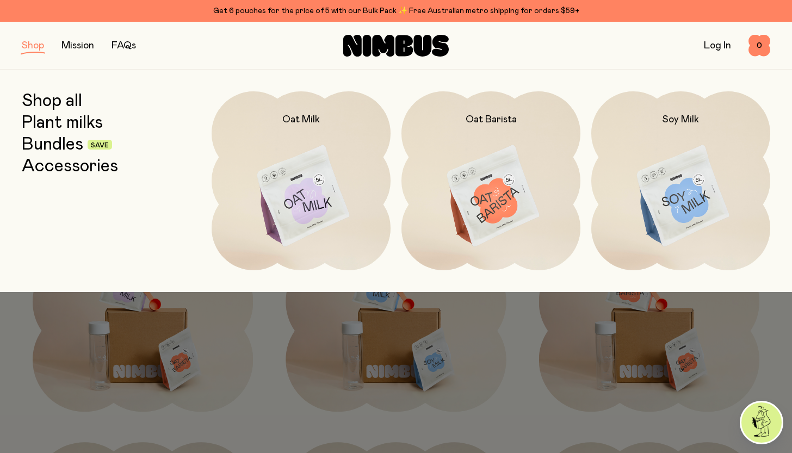
click at [81, 168] on link "Accessories" at bounding box center [70, 167] width 96 height 20
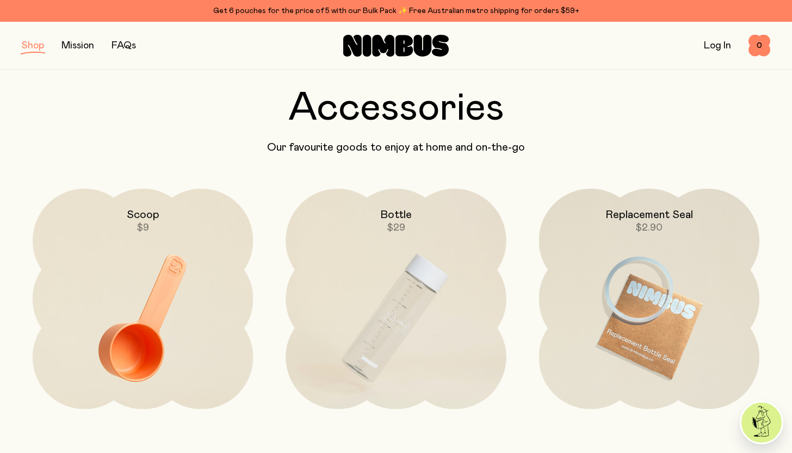
scroll to position [45, 0]
